Goal: Browse casually

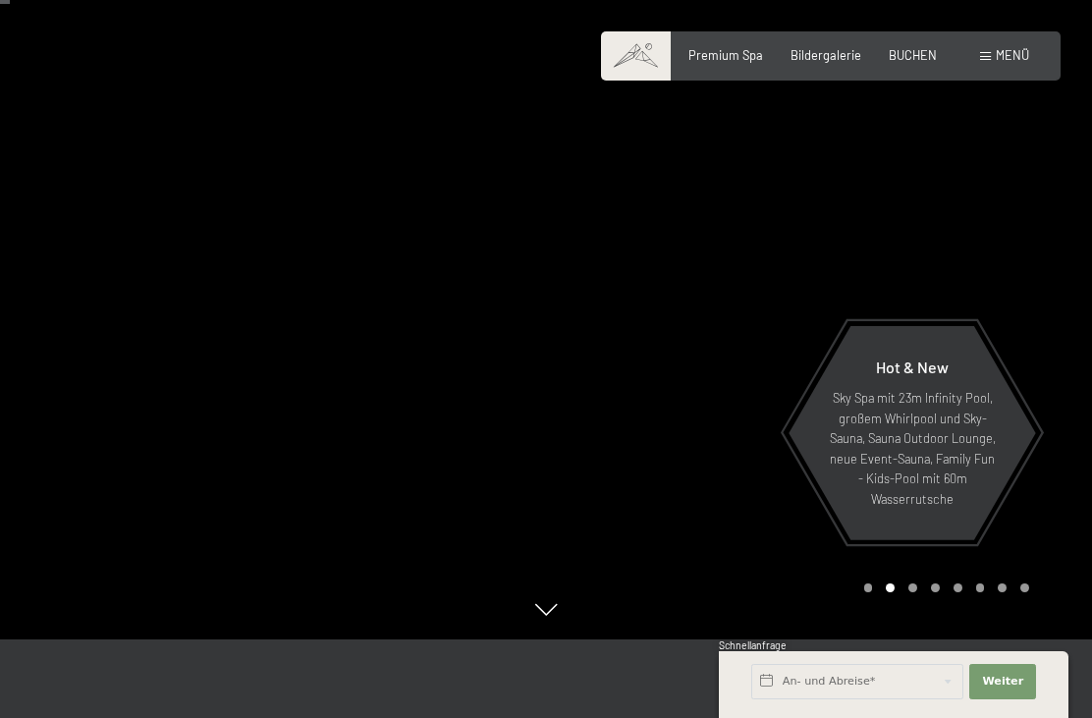
click at [1023, 255] on div at bounding box center [819, 280] width 546 height 718
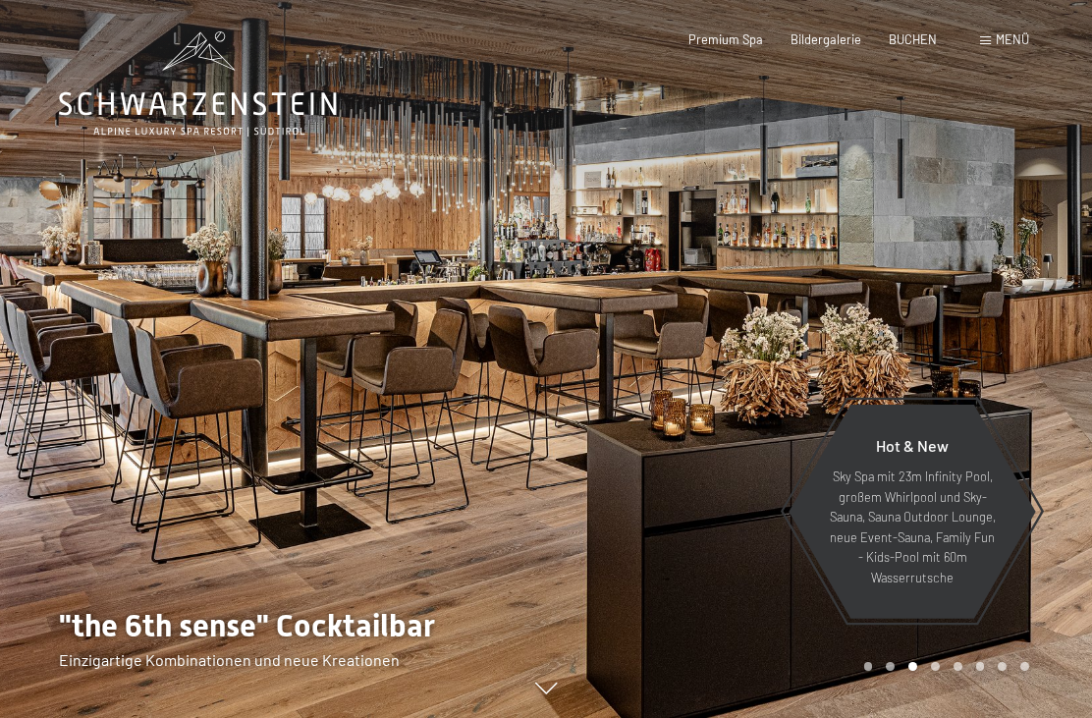
click at [830, 38] on span "Bildergalerie" at bounding box center [826, 39] width 71 height 16
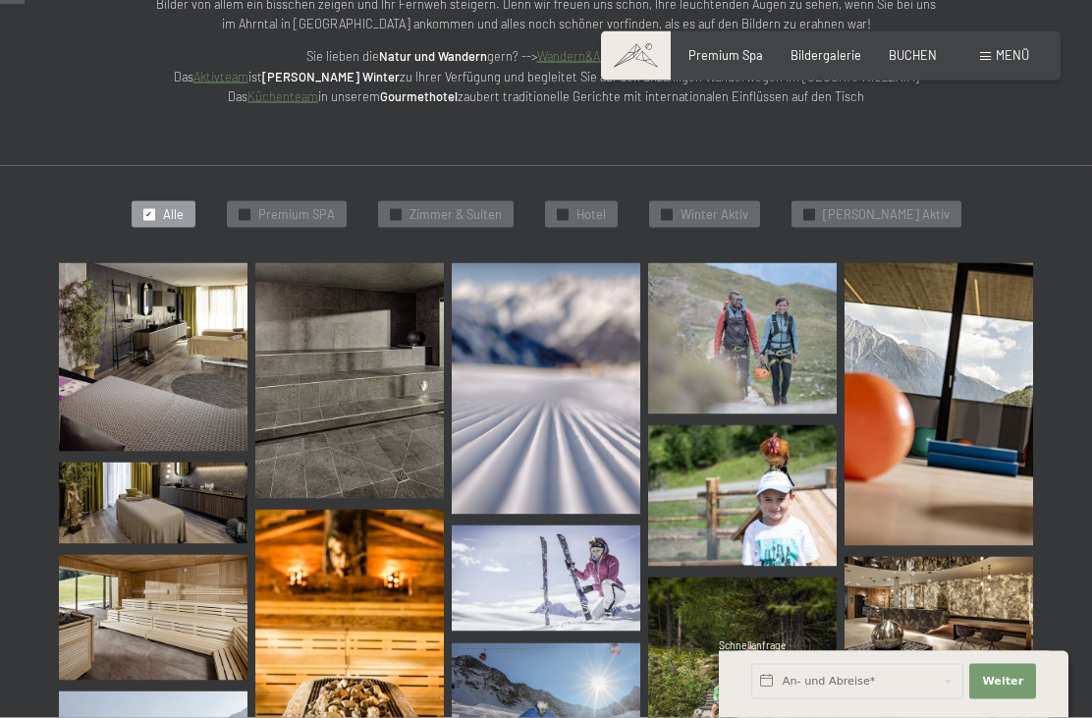
scroll to position [339, 0]
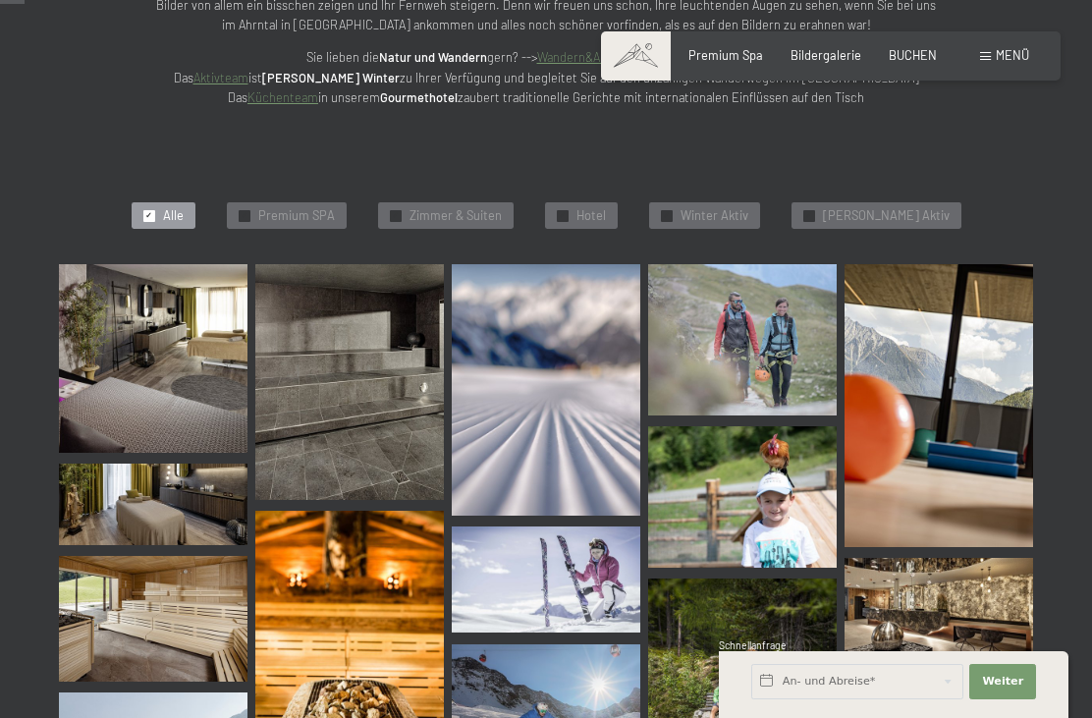
click at [335, 211] on span "Premium SPA" at bounding box center [296, 216] width 77 height 18
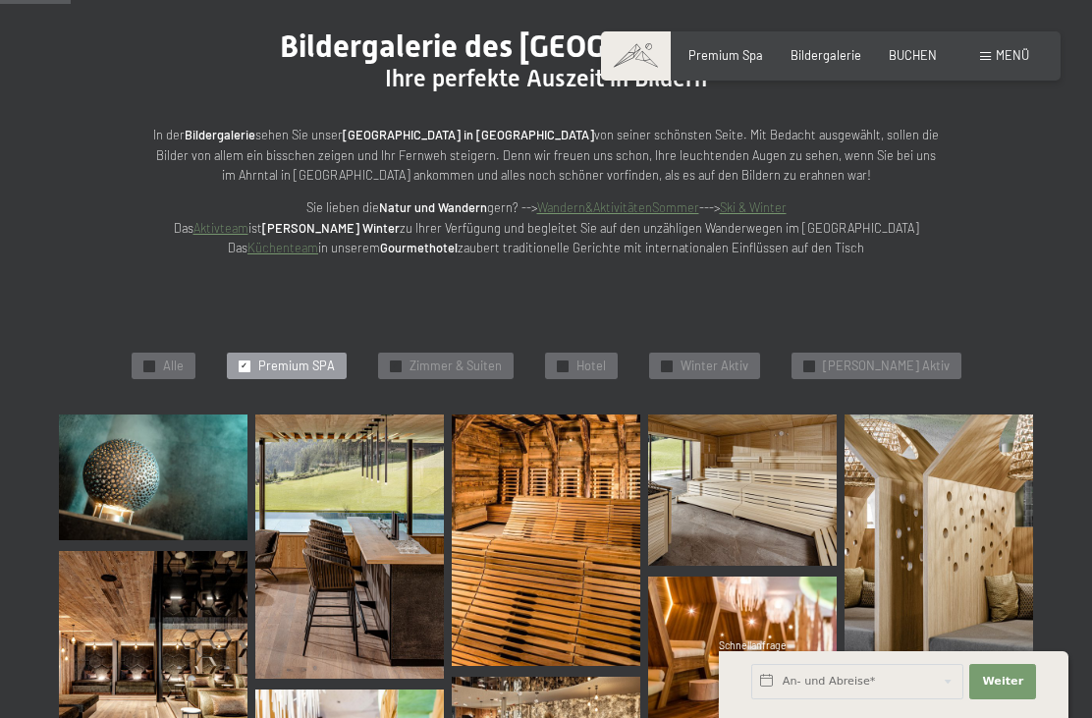
scroll to position [138, 0]
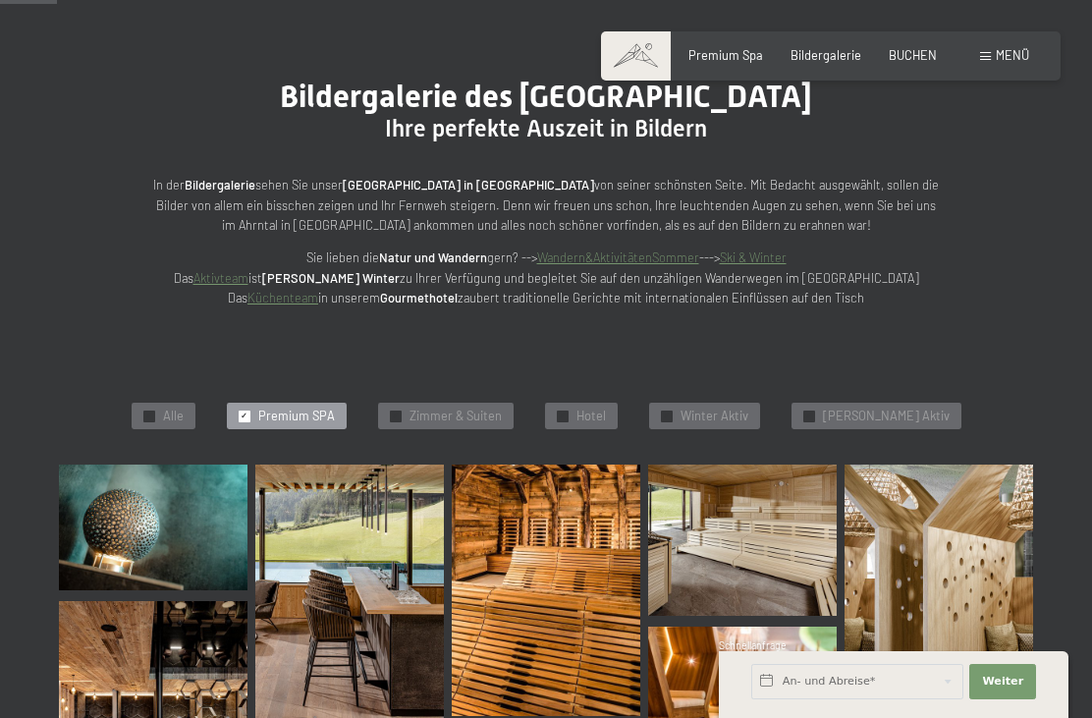
click at [643, 404] on div "✓ Alle ✓ Premium SPA ✓ Zimmer & Suiten ✓ Hotel ✓ Winter Aktiv ✓ Sommer Aktiv" at bounding box center [546, 416] width 1132 height 98
click at [606, 411] on span "Hotel" at bounding box center [591, 417] width 29 height 18
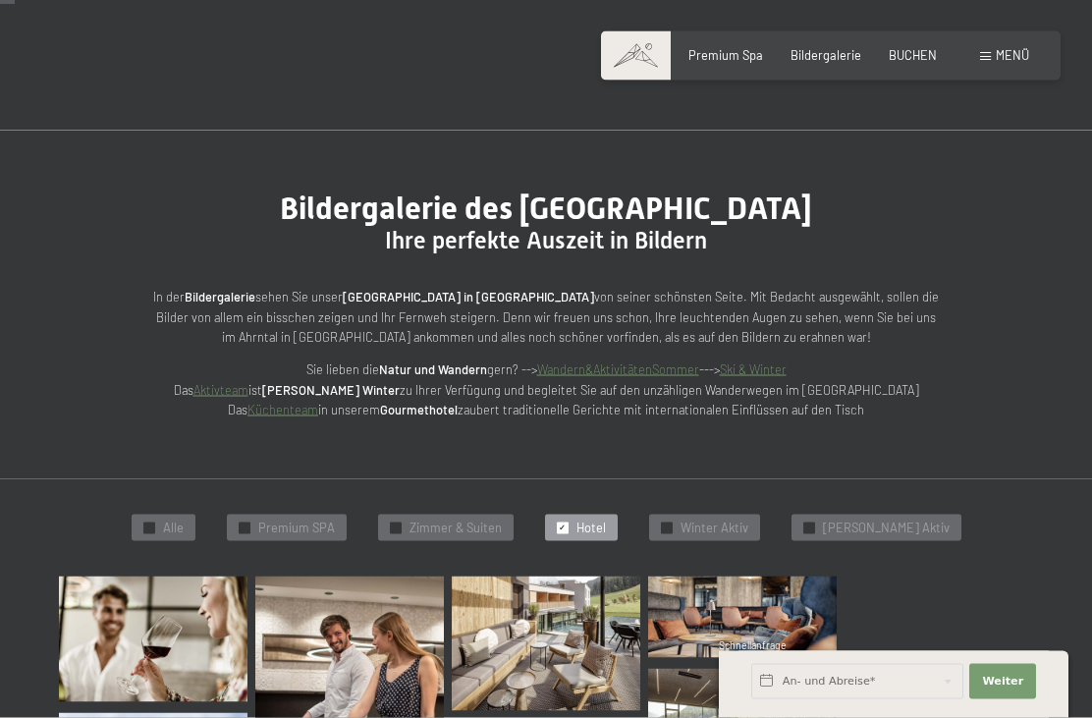
scroll to position [0, 0]
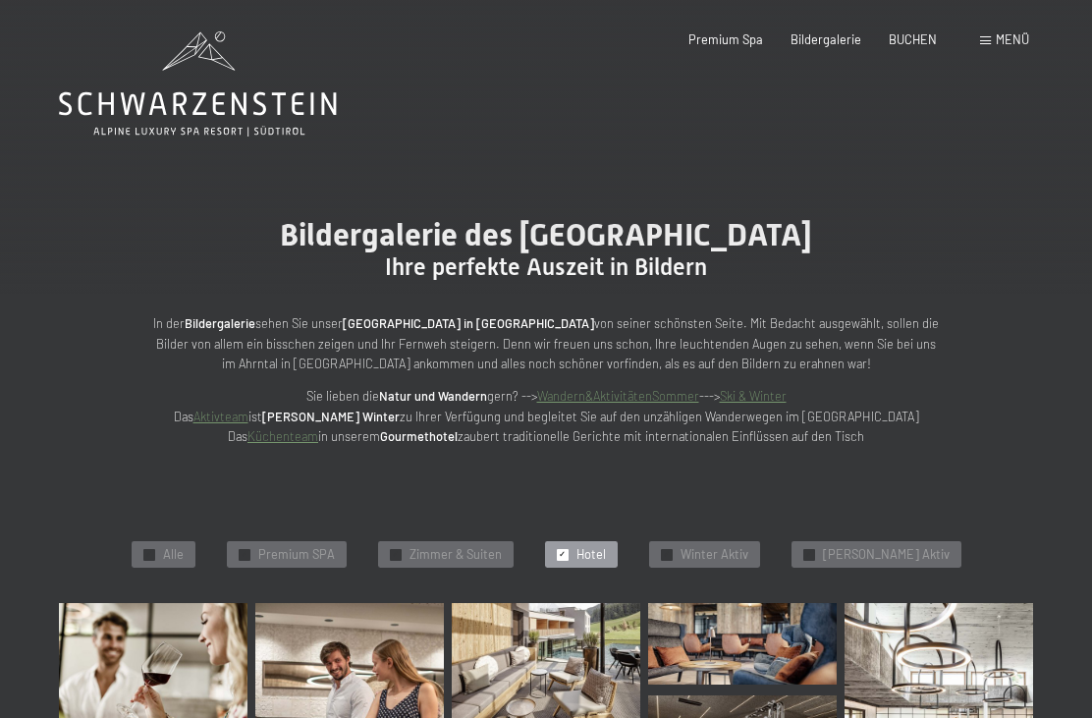
click at [265, 98] on icon at bounding box center [198, 83] width 278 height 105
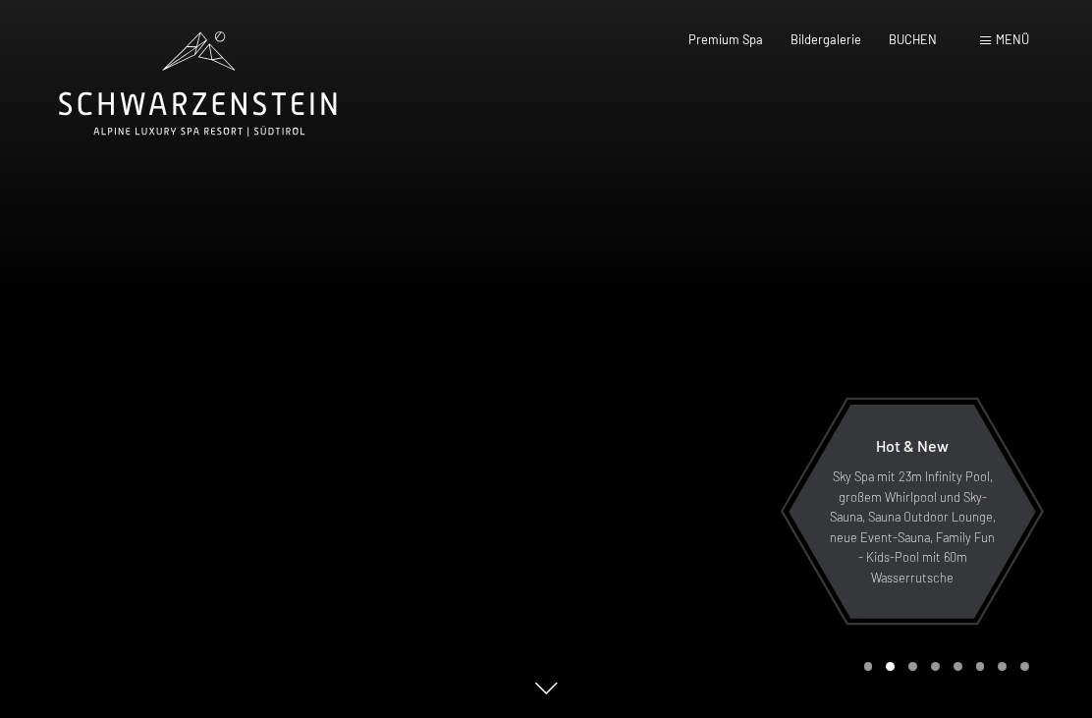
click at [232, 125] on icon at bounding box center [198, 83] width 278 height 105
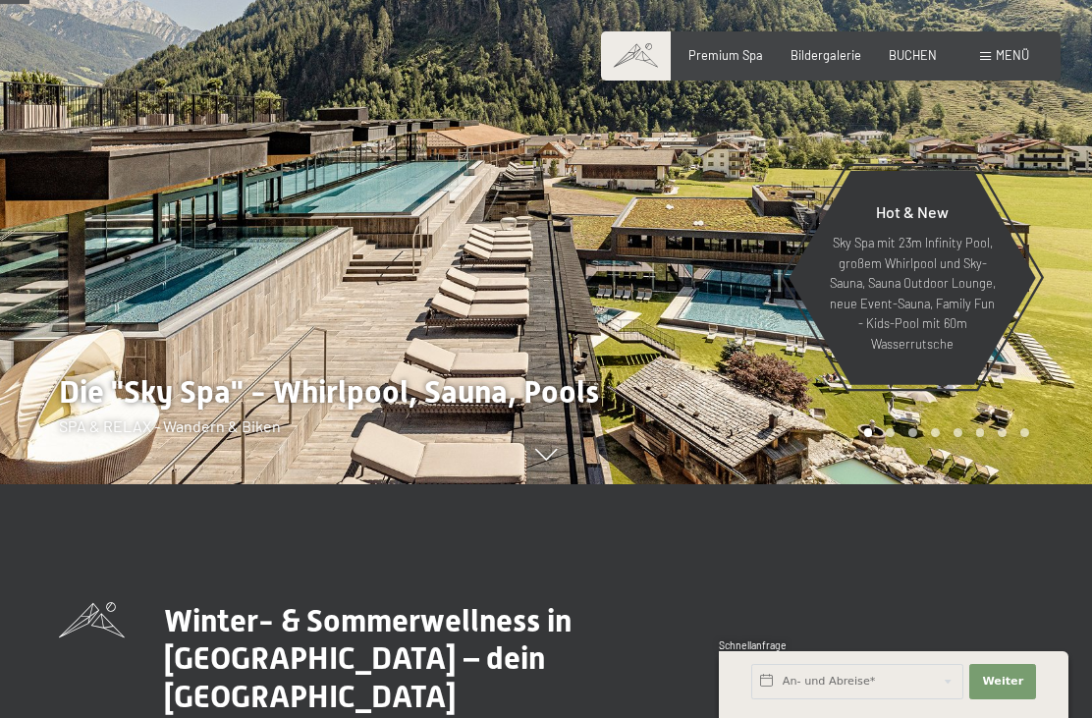
scroll to position [236, 0]
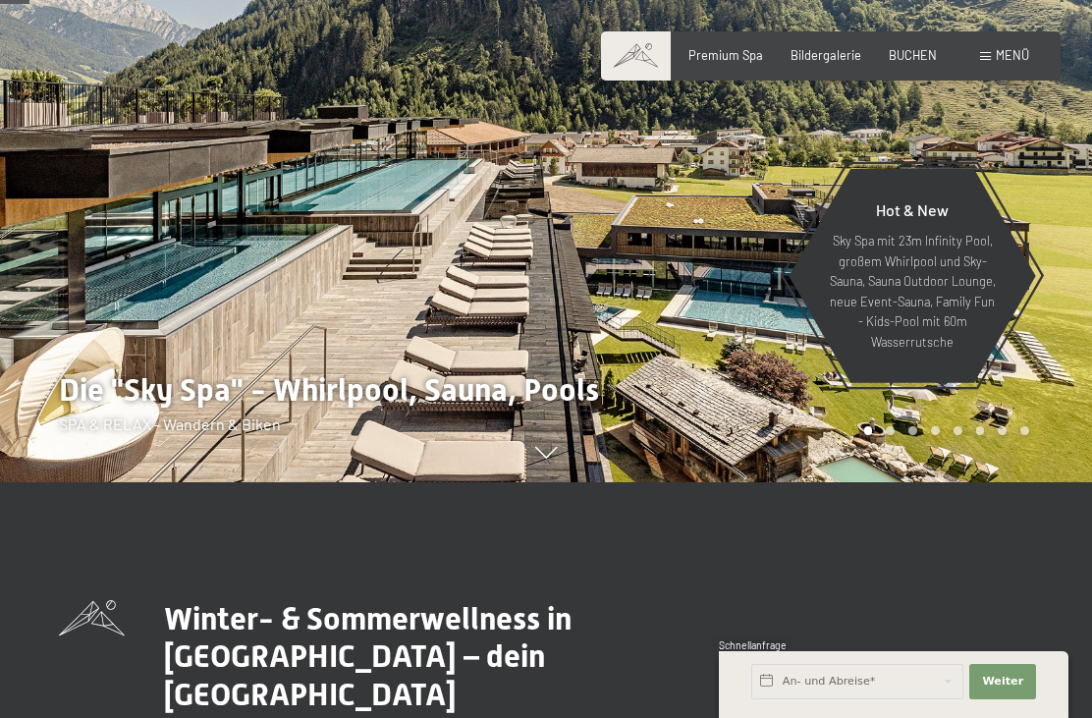
click at [347, 245] on div at bounding box center [273, 123] width 546 height 718
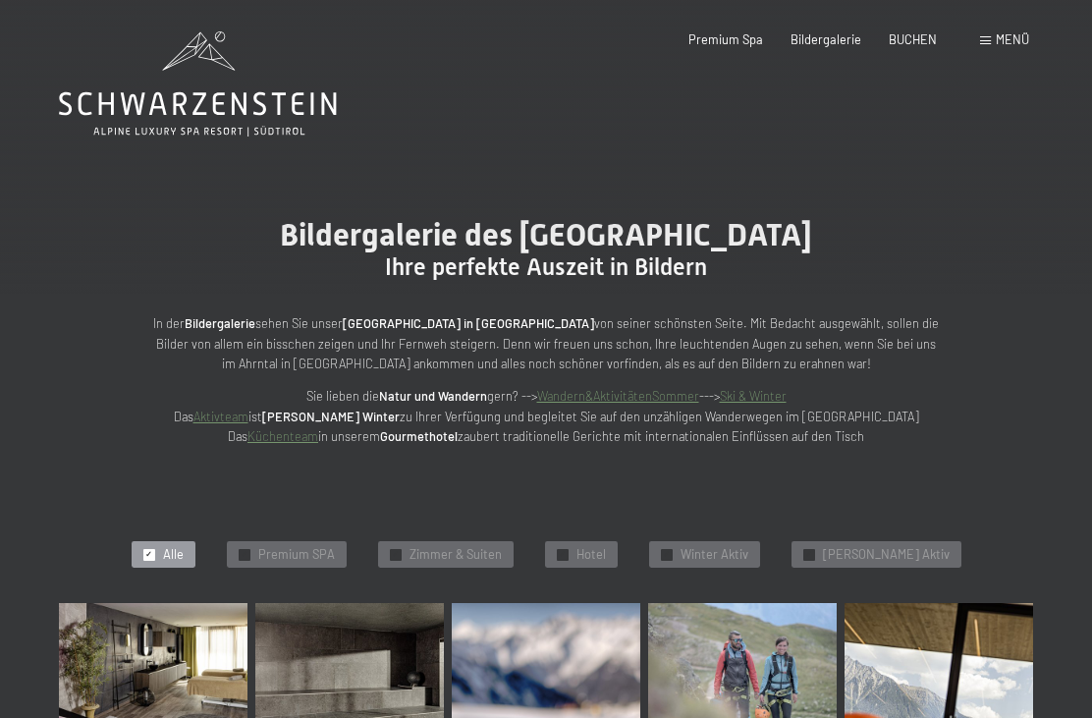
click at [191, 79] on icon at bounding box center [198, 83] width 278 height 105
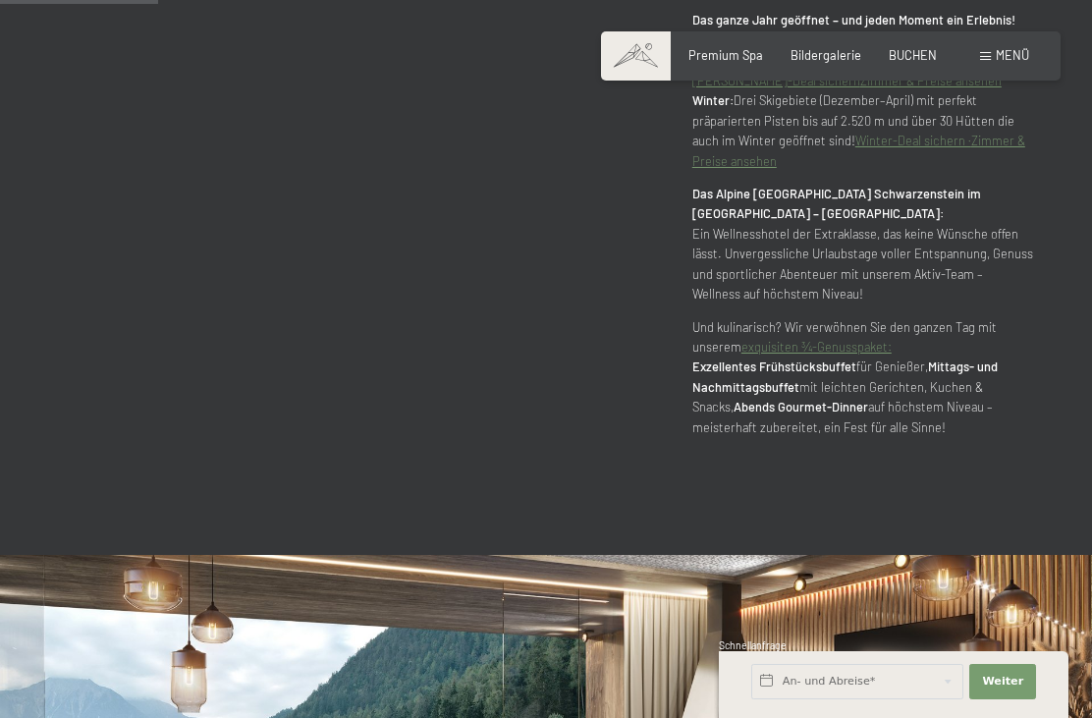
scroll to position [1239, 0]
